Goal: Task Accomplishment & Management: Manage account settings

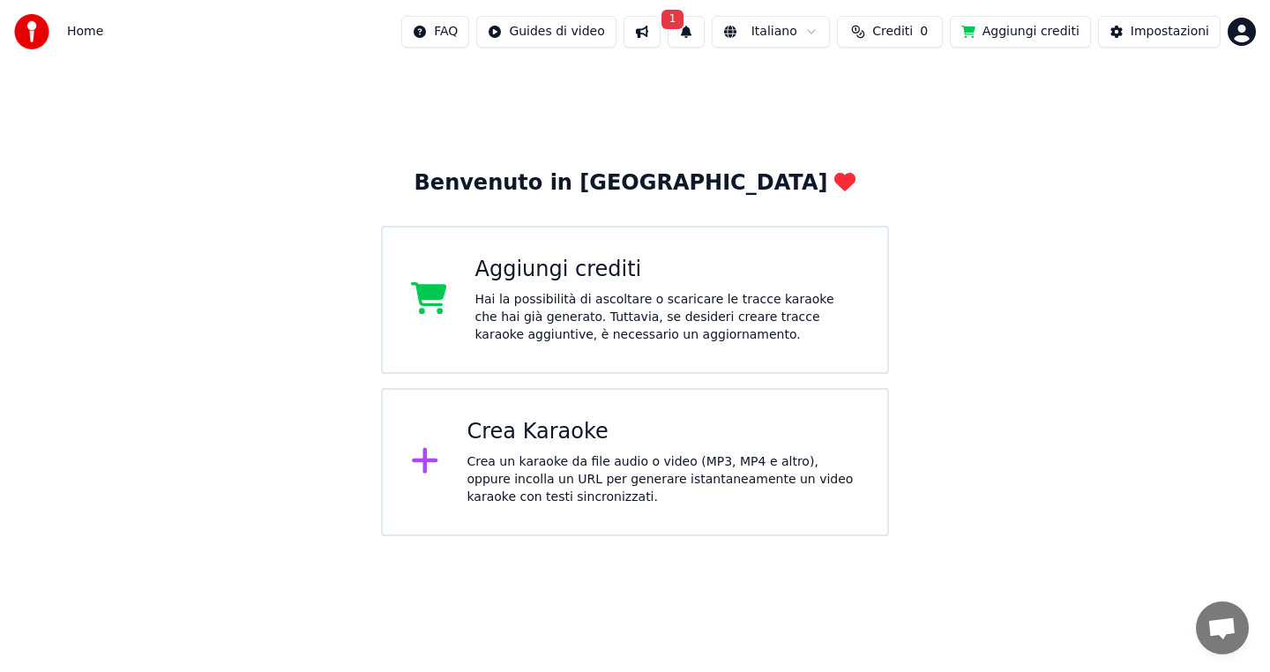
click at [699, 42] on button "1" at bounding box center [686, 32] width 37 height 32
click at [804, 95] on button "Aggiorna" at bounding box center [820, 87] width 86 height 32
click at [1124, 33] on button "Impostazioni" at bounding box center [1159, 32] width 123 height 32
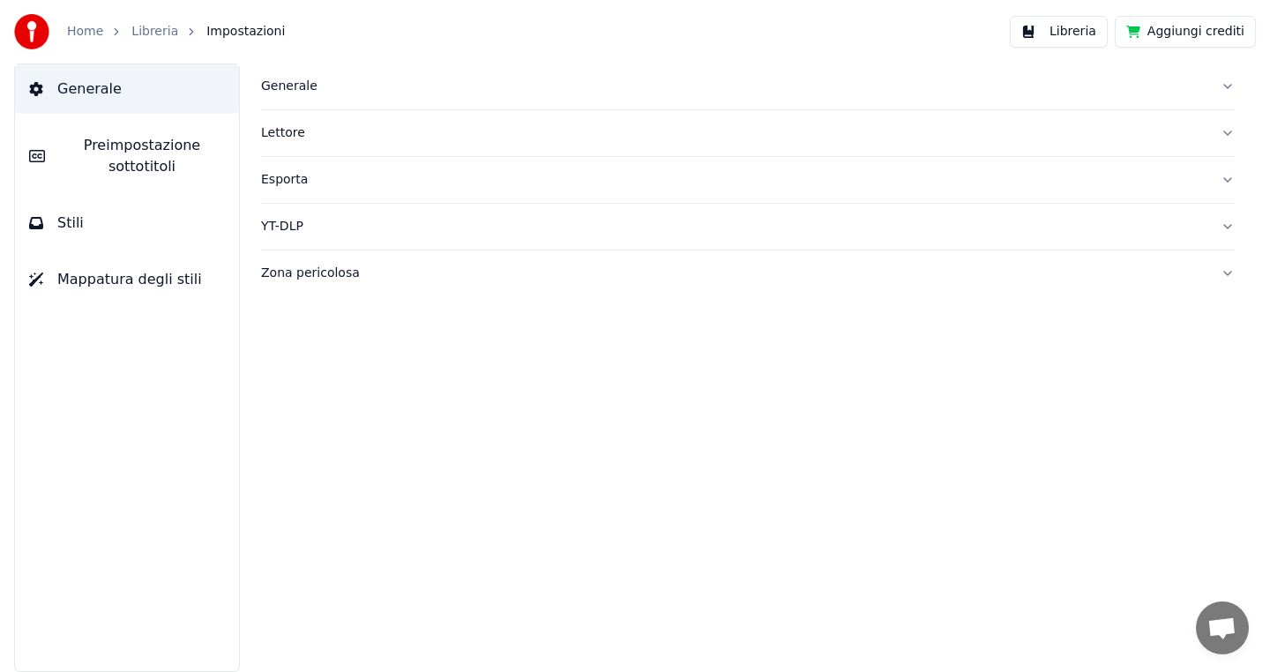
click at [306, 91] on div "Generale" at bounding box center [734, 87] width 946 height 18
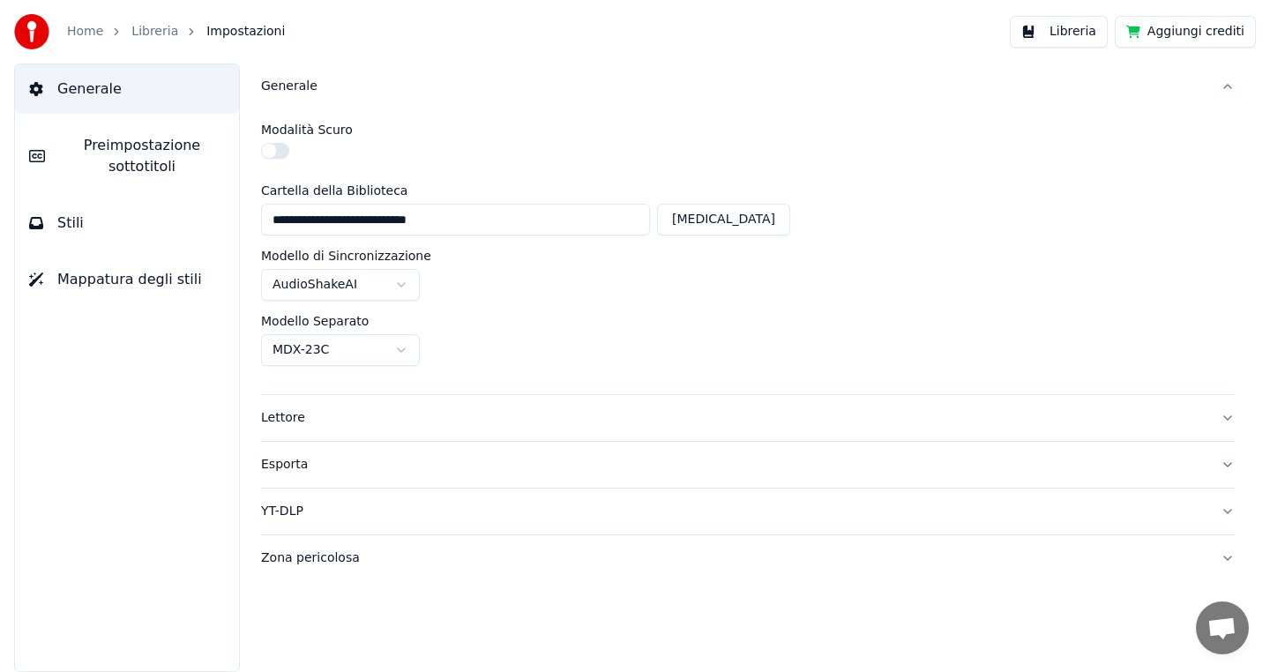
click at [337, 468] on div "Esporta" at bounding box center [734, 465] width 946 height 18
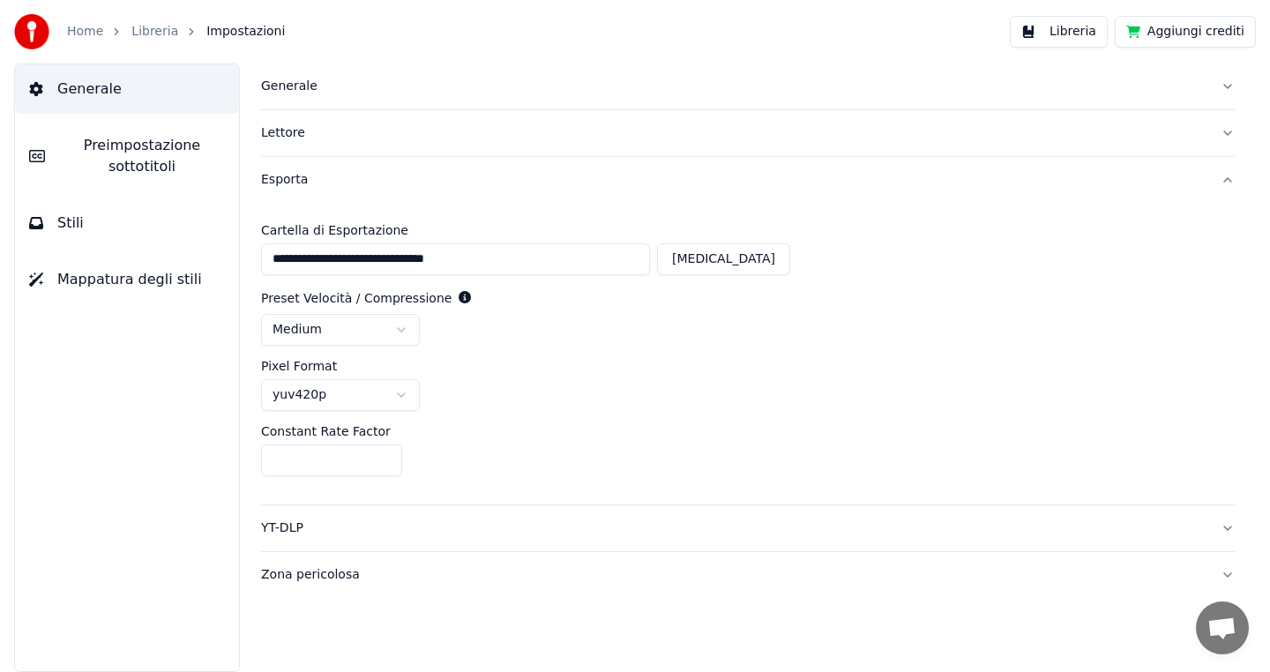
click at [743, 269] on button "[MEDICAL_DATA]" at bounding box center [723, 259] width 133 height 32
type input "**********"
click at [304, 187] on div "Esporta" at bounding box center [734, 180] width 946 height 18
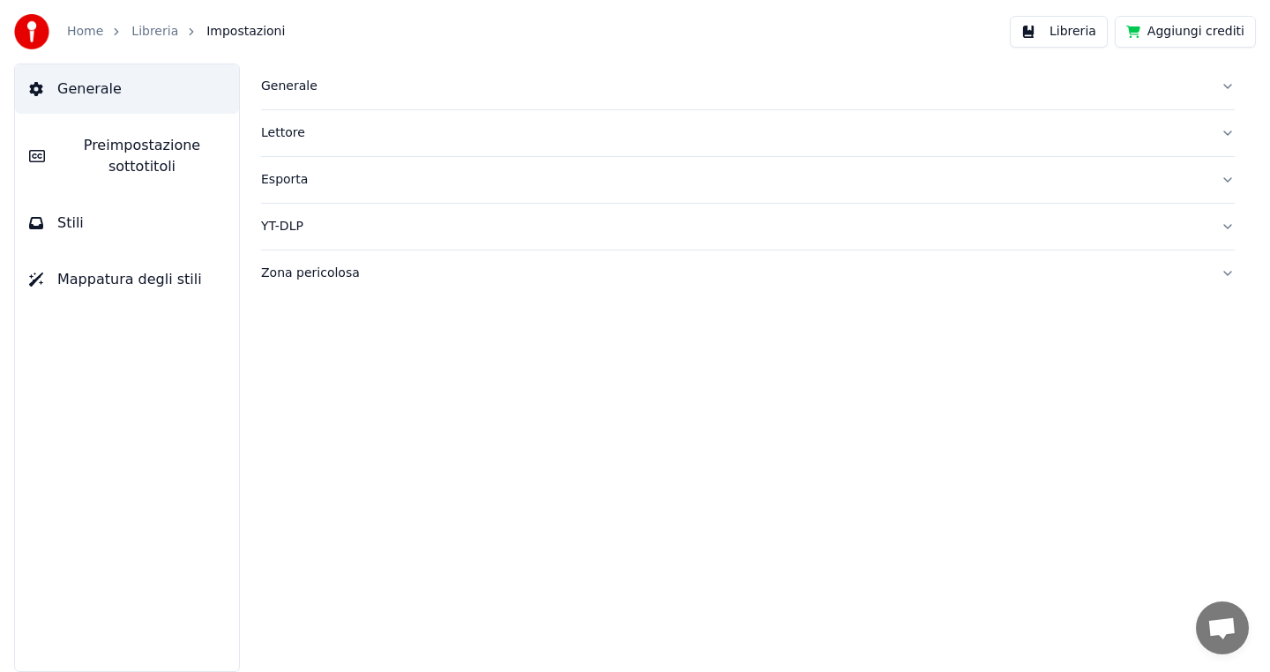
click at [293, 227] on div "YT-DLP" at bounding box center [734, 227] width 946 height 18
click at [303, 423] on div "Zona pericolosa" at bounding box center [734, 426] width 946 height 18
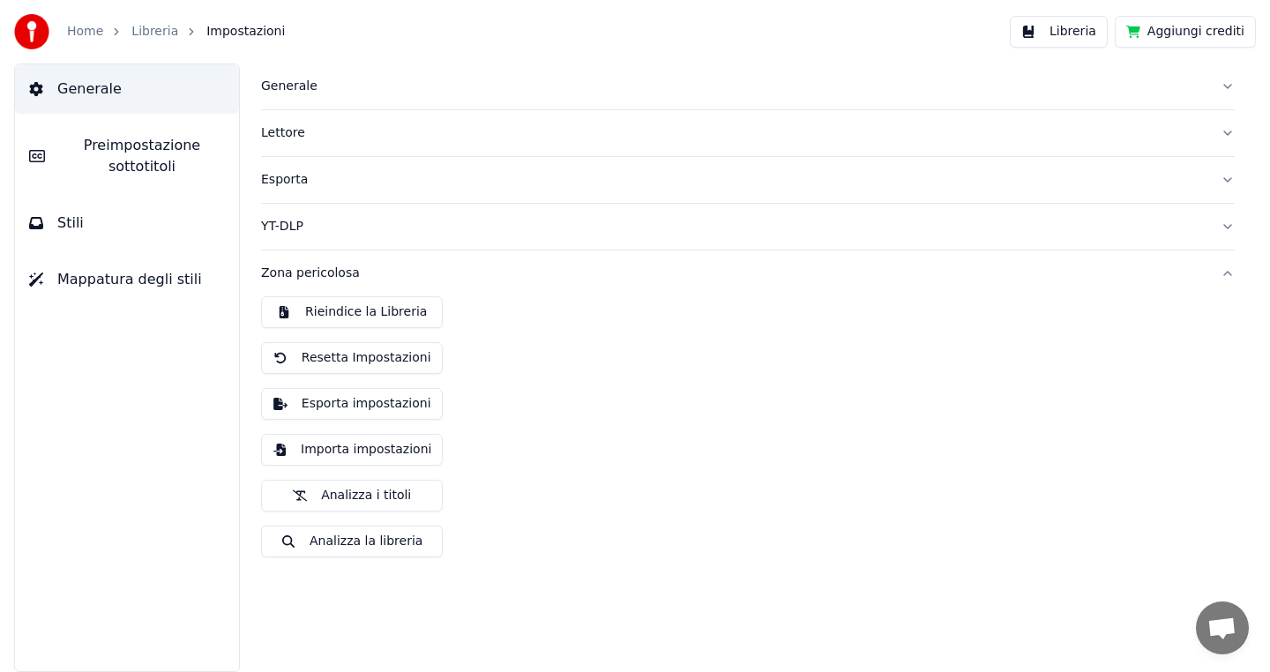
click at [292, 86] on div "Generale" at bounding box center [734, 87] width 946 height 18
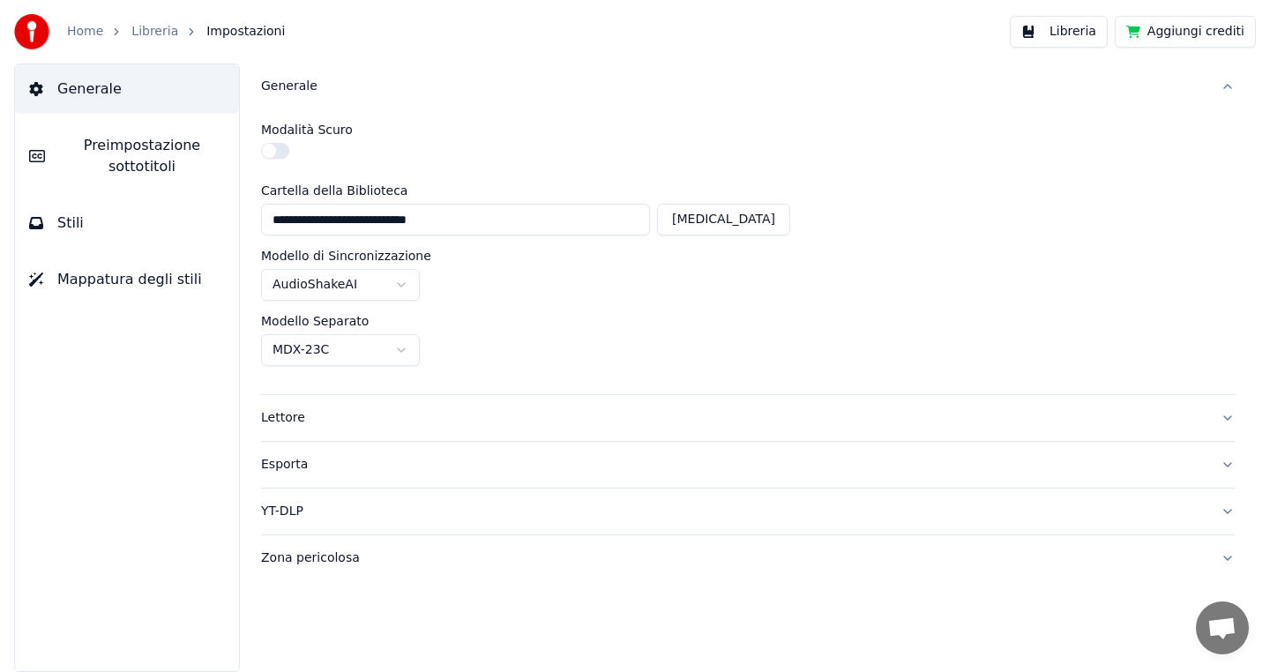
click at [96, 33] on link "Home" at bounding box center [85, 32] width 36 height 18
